Goal: Contribute content: Add original content to the website for others to see

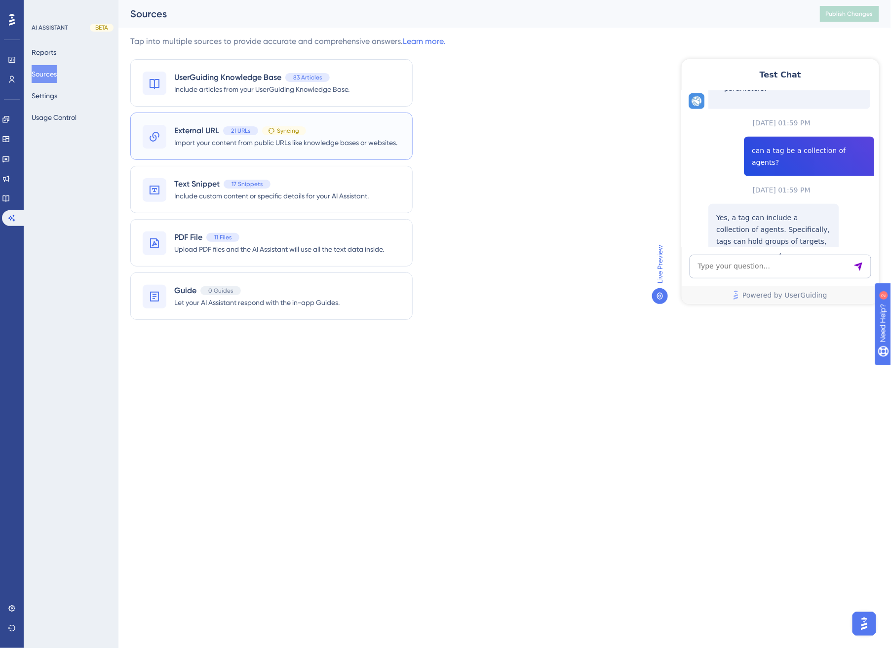
click at [328, 137] on span "Import your content from public URLs like knowledge bases or websites." at bounding box center [285, 143] width 223 height 12
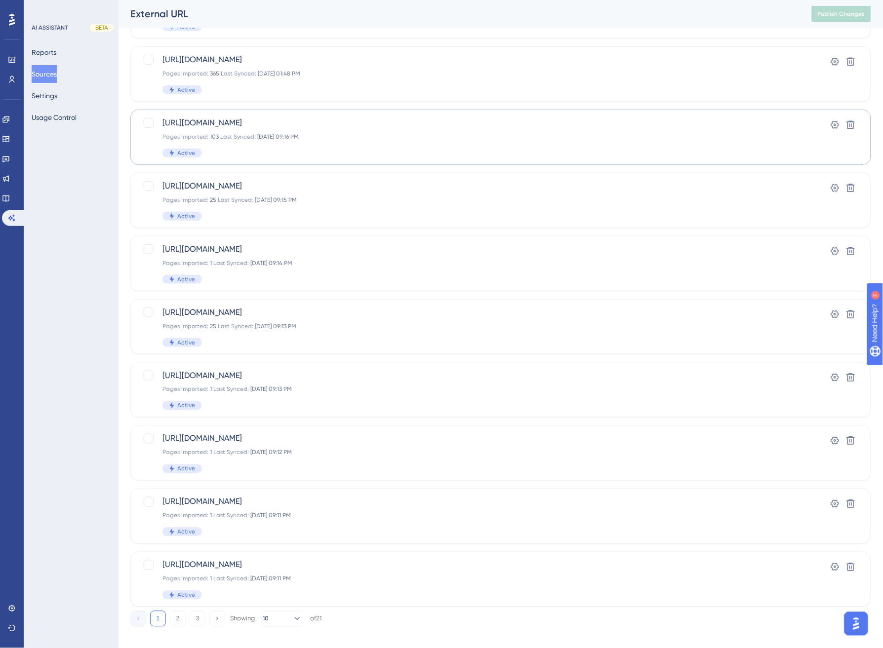
scroll to position [117, 0]
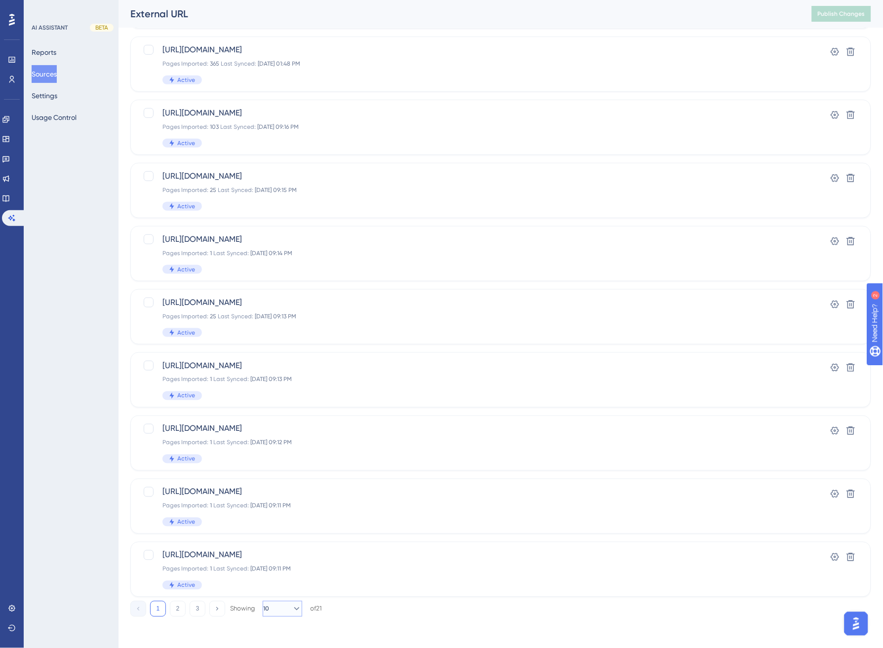
click at [292, 606] on icon at bounding box center [297, 609] width 10 height 10
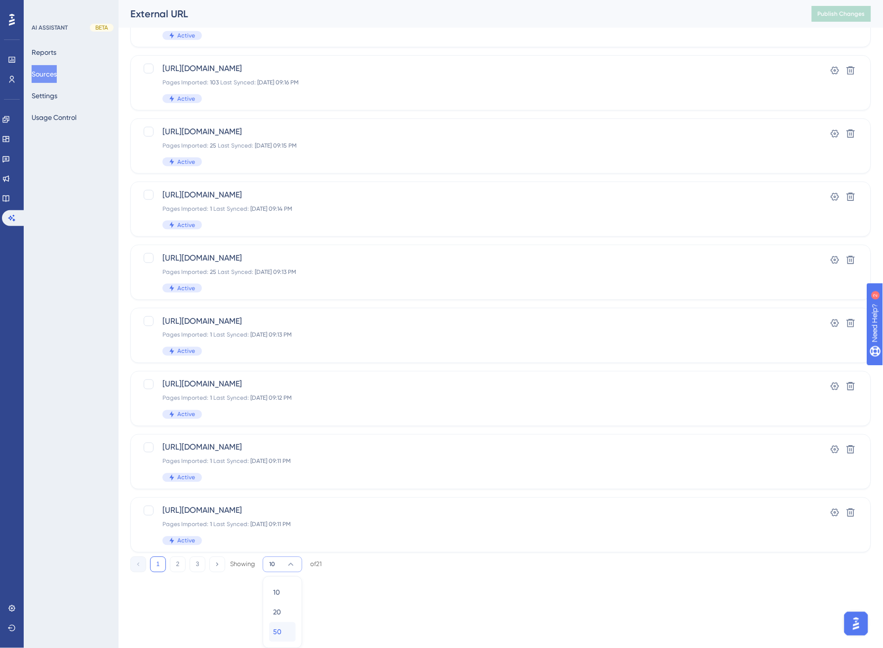
click at [283, 633] on div "50 50" at bounding box center [282, 633] width 19 height 20
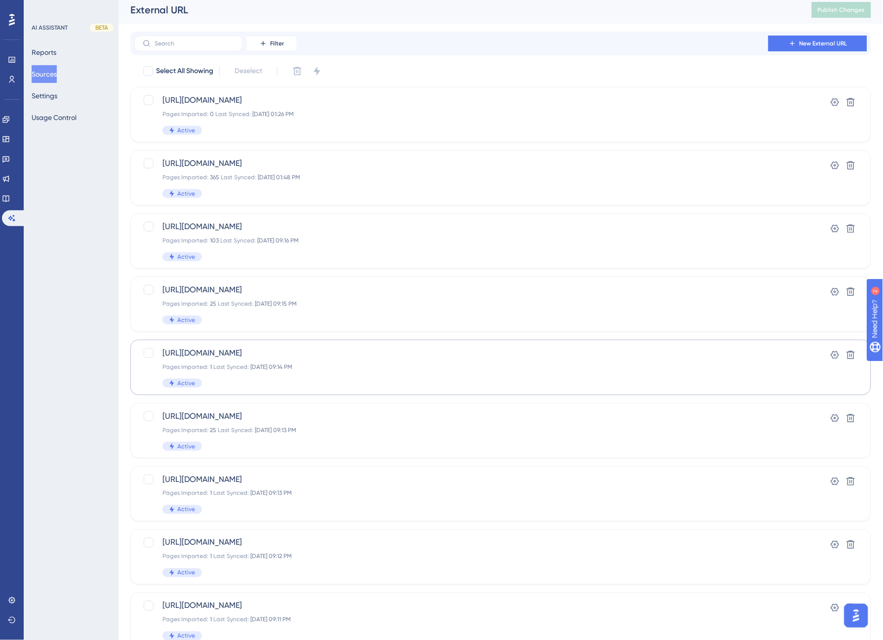
scroll to position [0, 0]
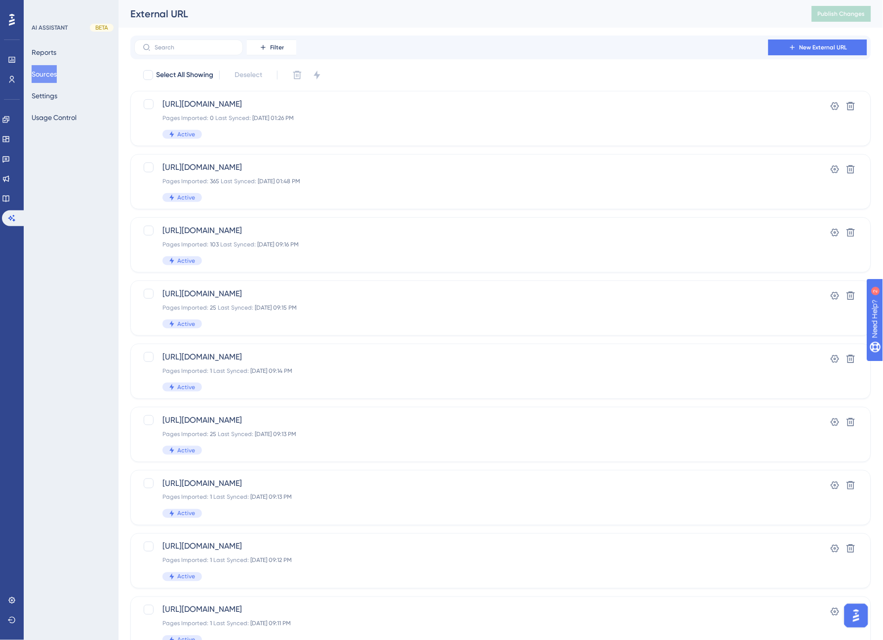
click at [811, 48] on span "New External URL" at bounding box center [823, 47] width 48 height 8
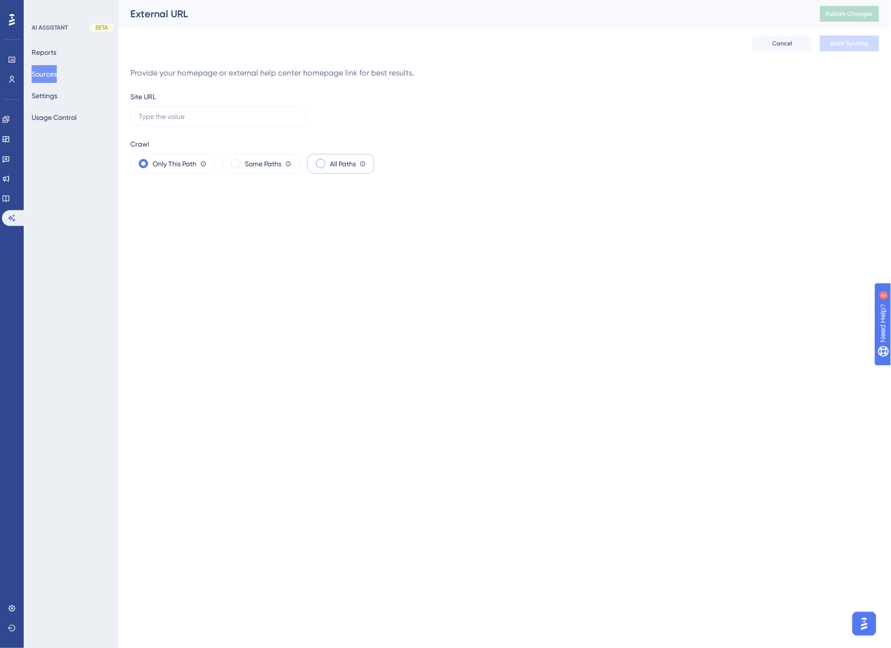
click at [322, 165] on span at bounding box center [320, 163] width 9 height 9
click at [328, 160] on input "radio" at bounding box center [328, 160] width 0 height 0
click at [190, 117] on input "text" at bounding box center [218, 116] width 159 height 11
paste input "[URL][DOMAIN_NAME]."
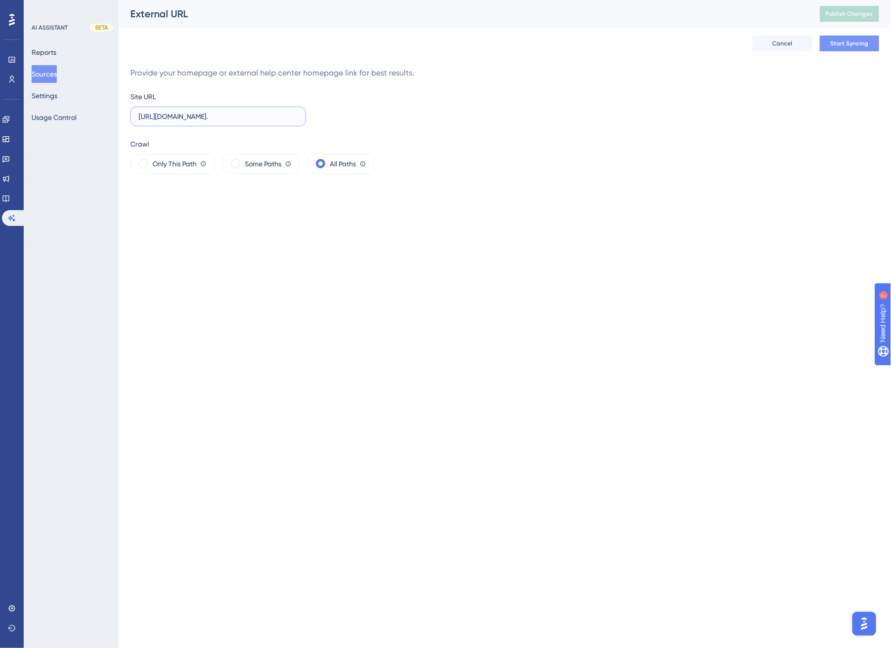
type input "[URL][DOMAIN_NAME]."
click at [841, 45] on span "Start Syncing" at bounding box center [850, 43] width 38 height 8
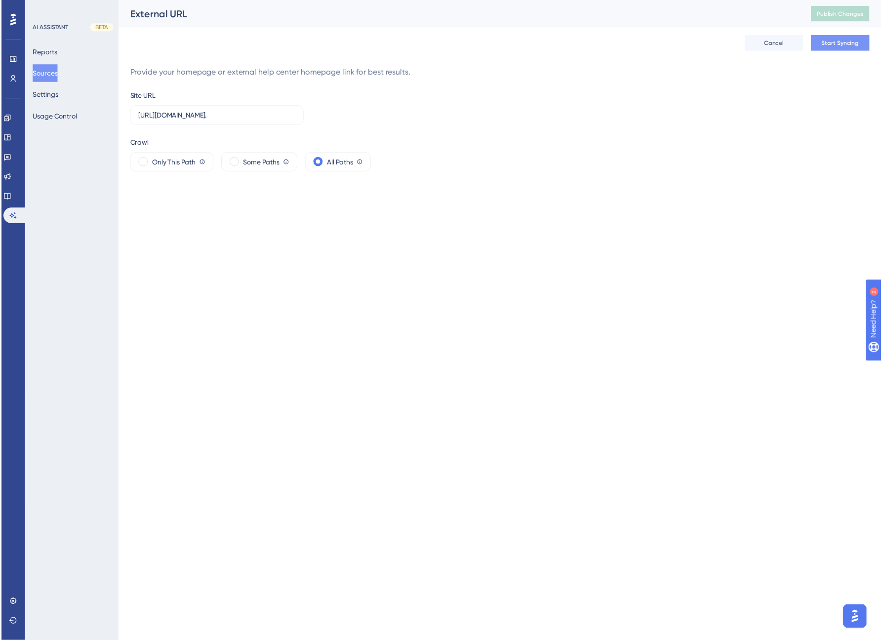
scroll to position [0, 0]
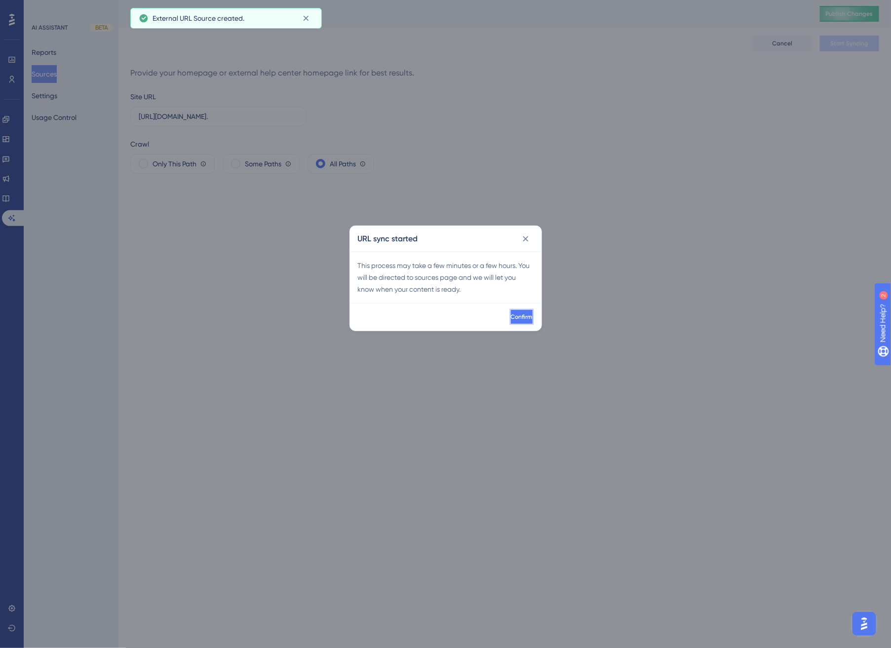
click at [511, 316] on span "Confirm" at bounding box center [522, 317] width 22 height 8
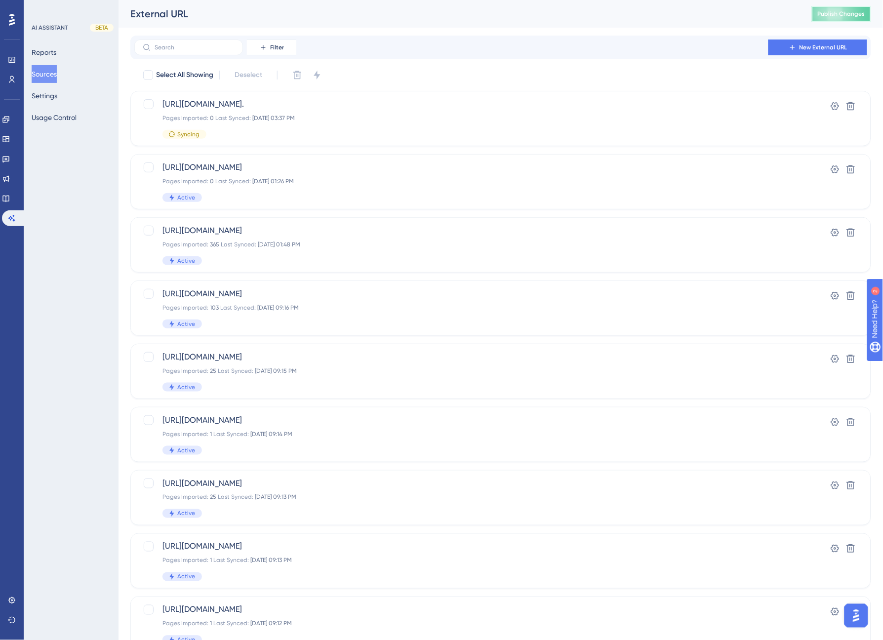
click at [837, 11] on span "Publish Changes" at bounding box center [841, 14] width 47 height 8
